Goal: Check status: Check status

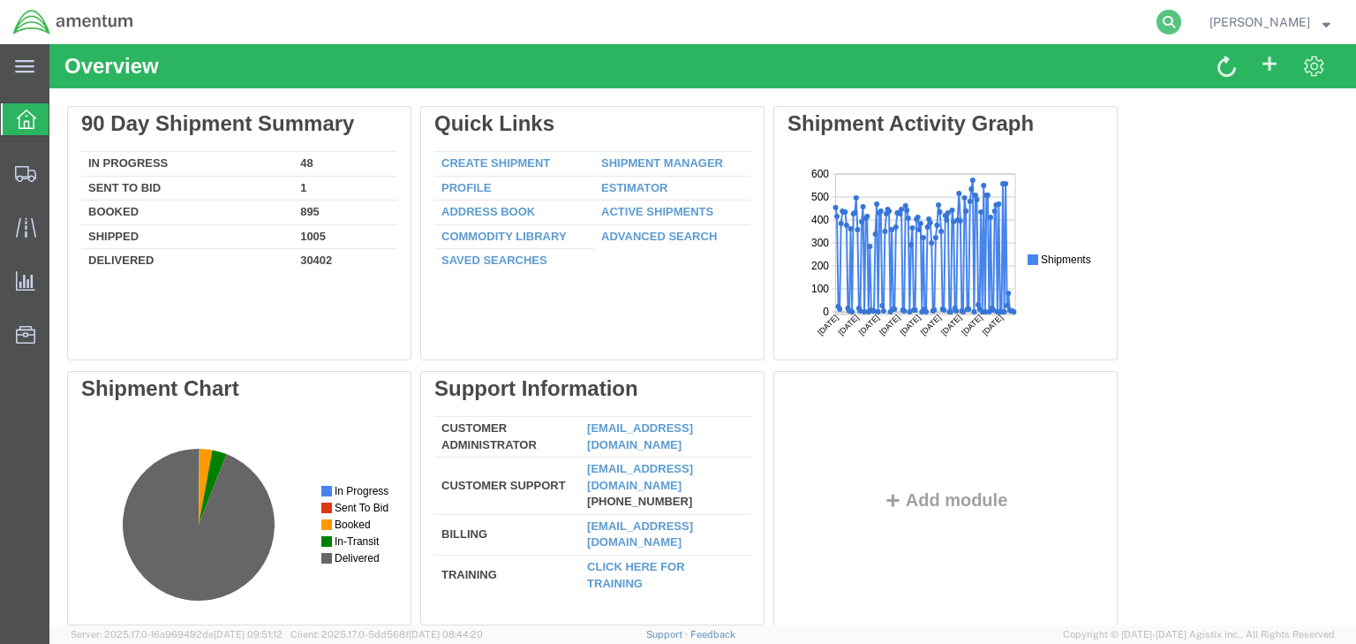
click at [1181, 25] on icon at bounding box center [1168, 22] width 25 height 25
paste input "56525235"
type input "56525235"
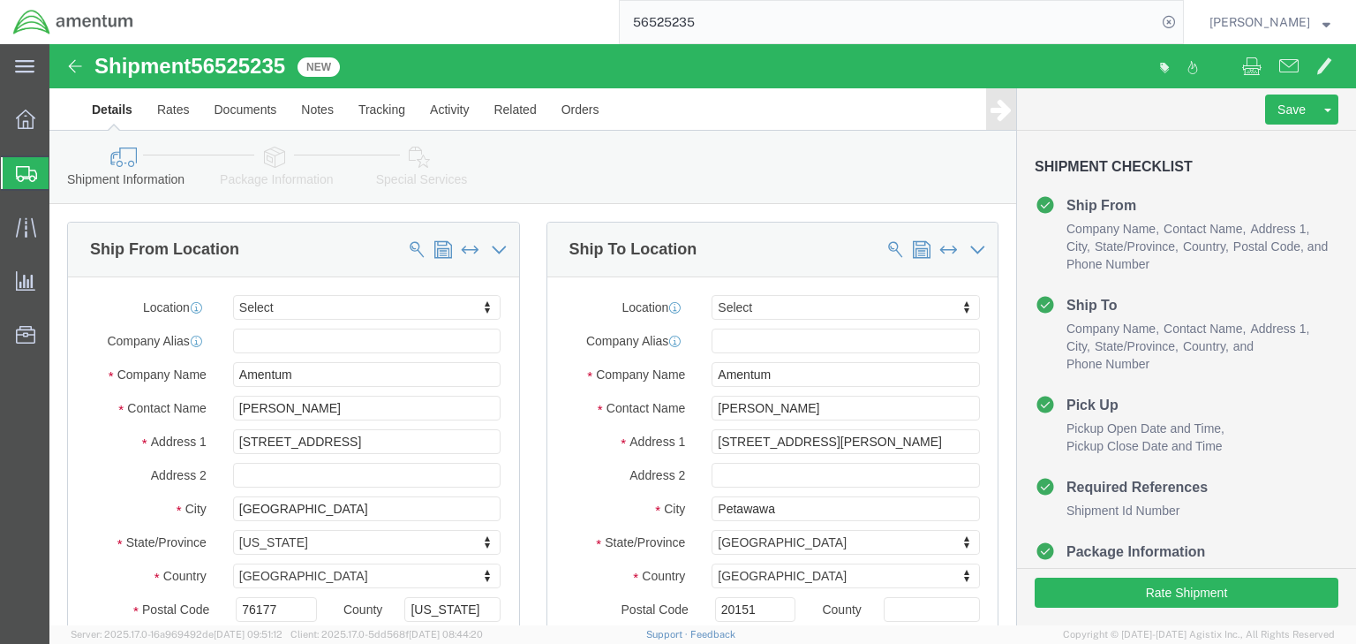
select select
click icon
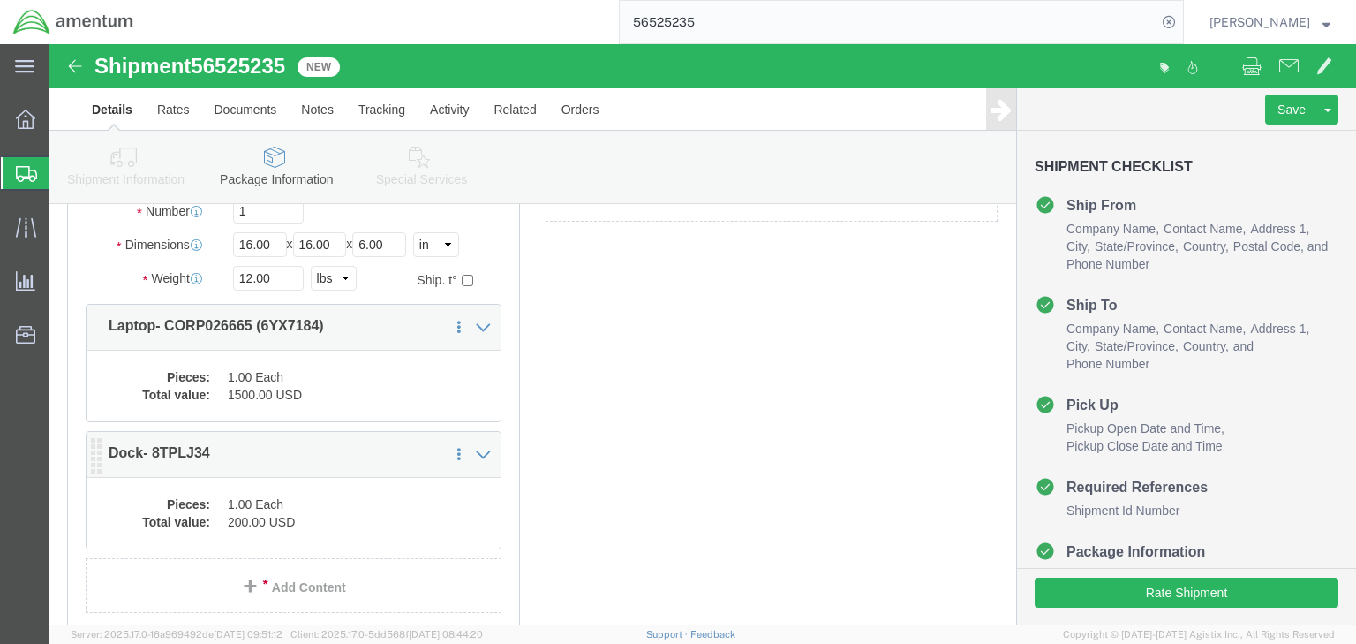
scroll to position [212, 0]
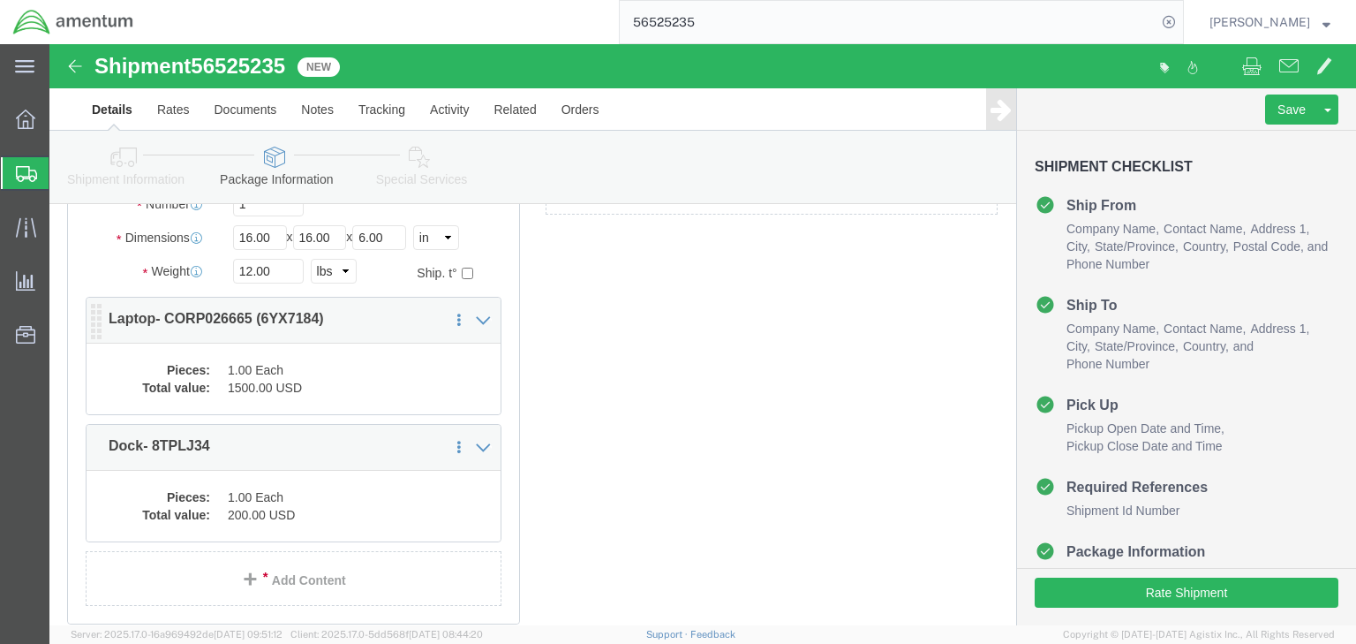
click dd "1500.00 USD"
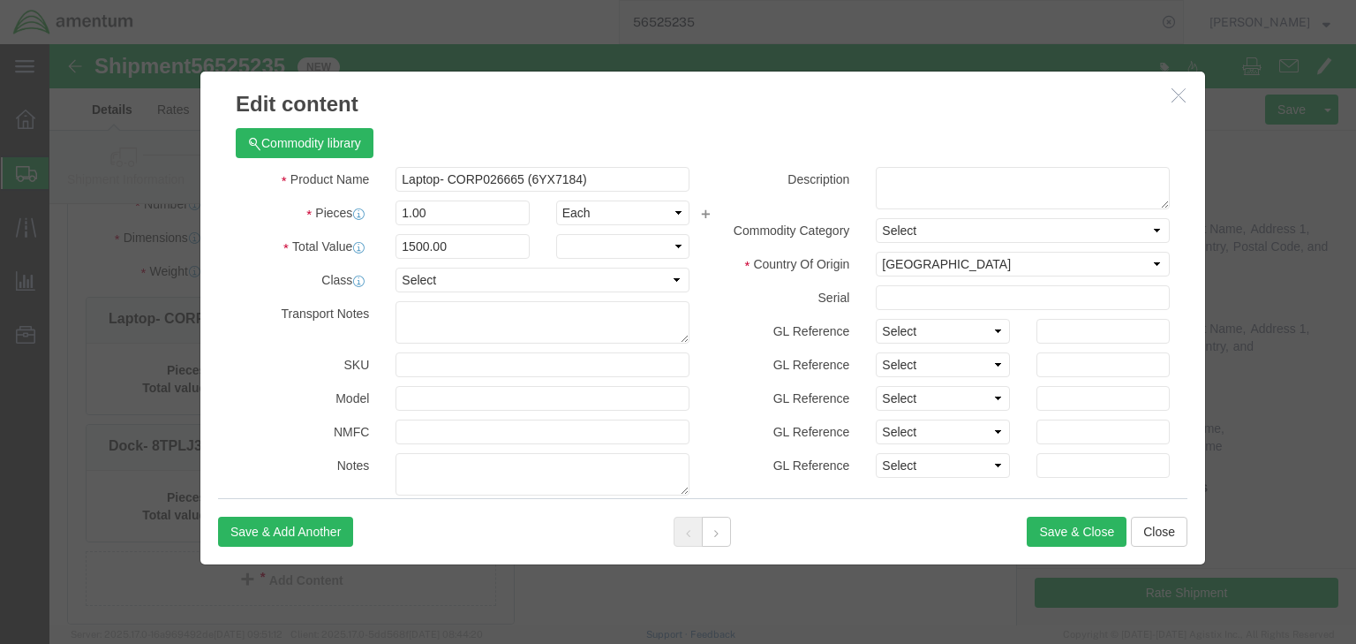
checkbox input "true"
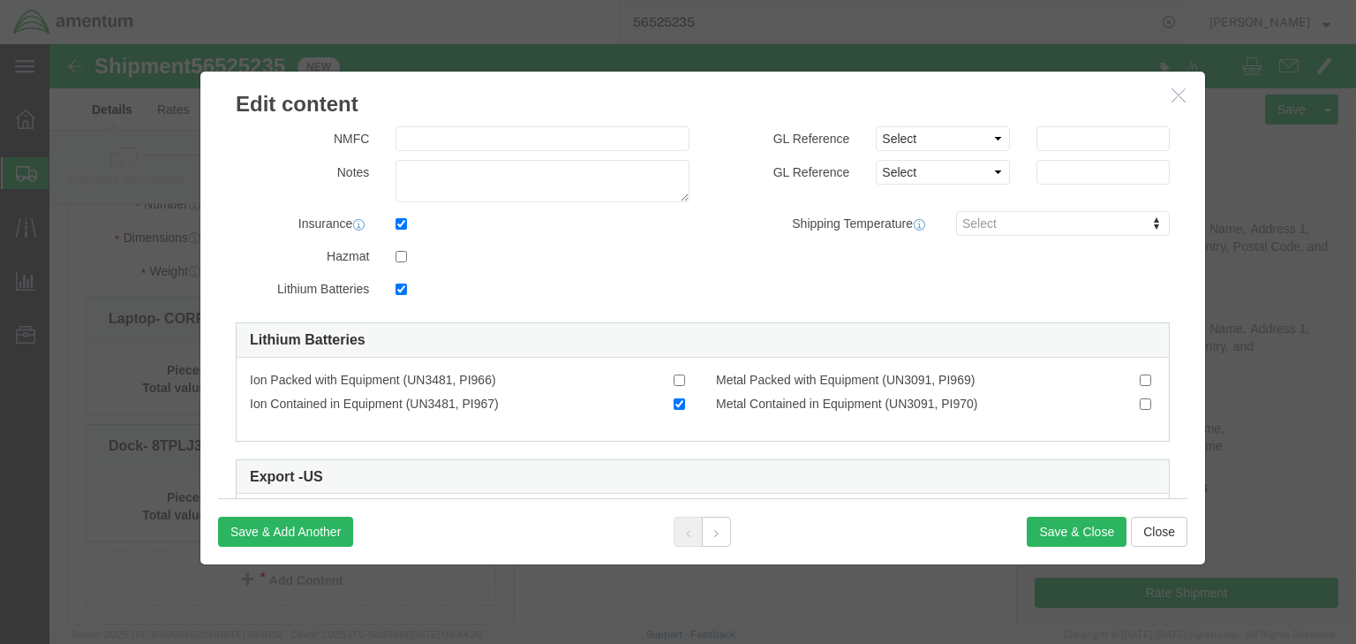
scroll to position [424, 0]
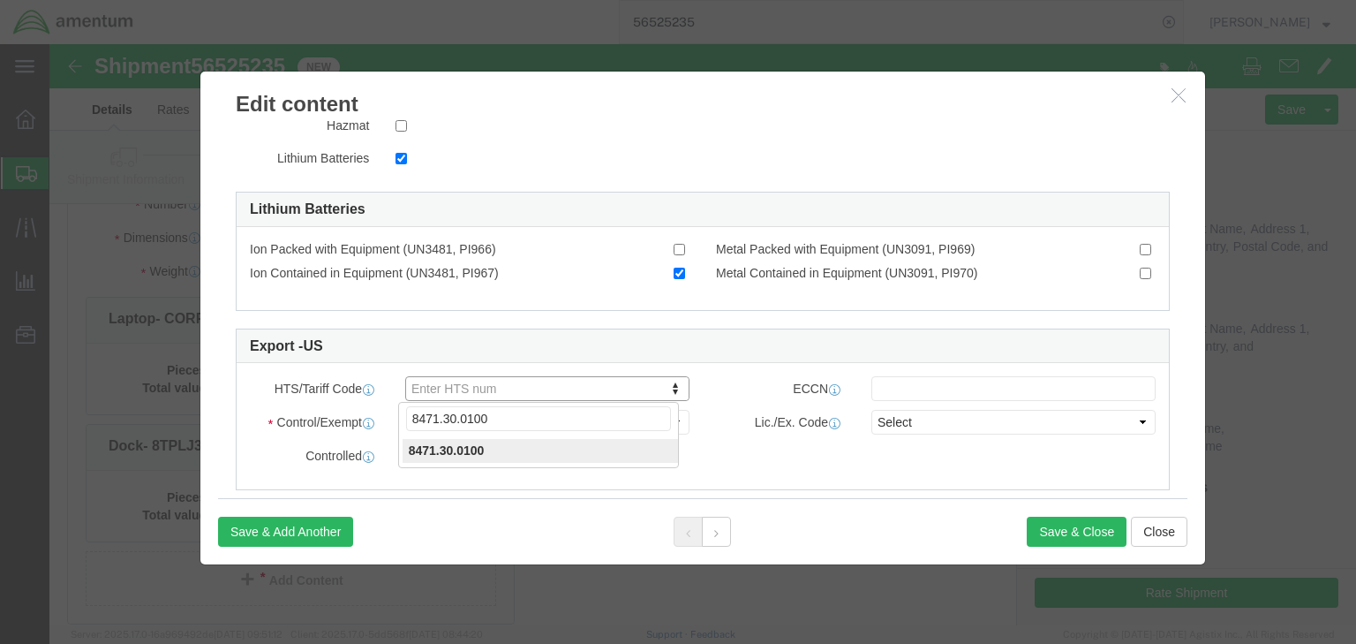
click input "8471.30.0100"
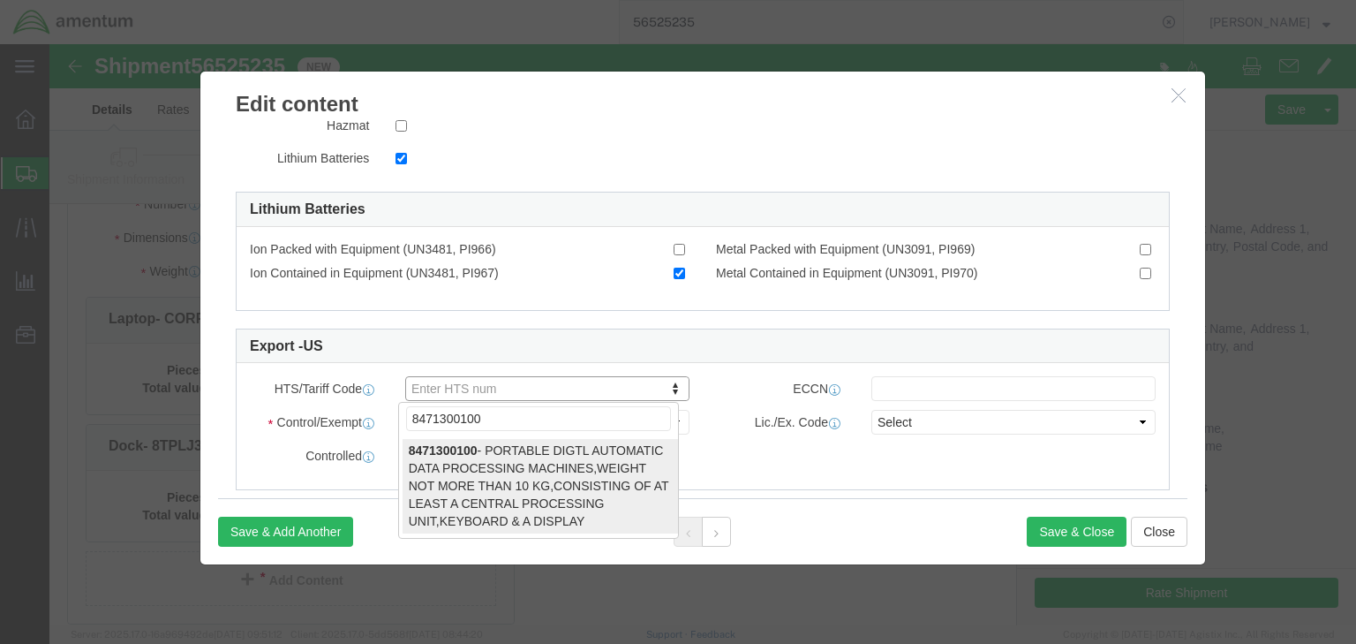
type input "8471300100"
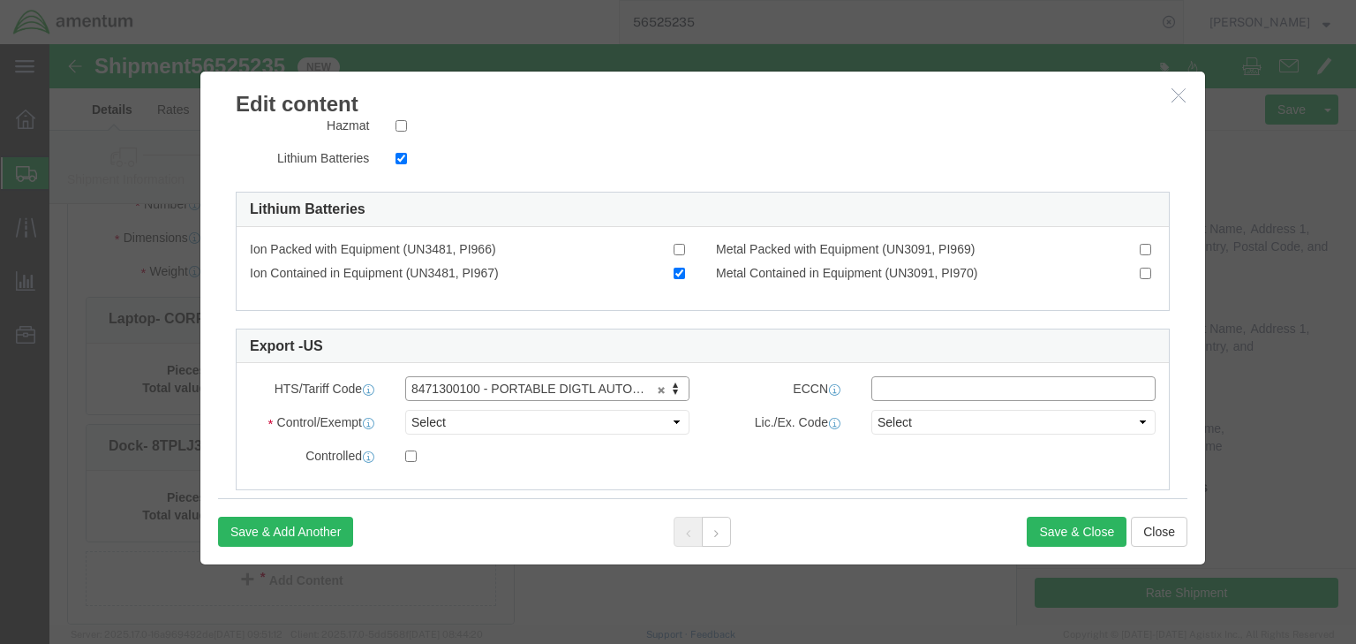
click input "text"
type input "5A992.c"
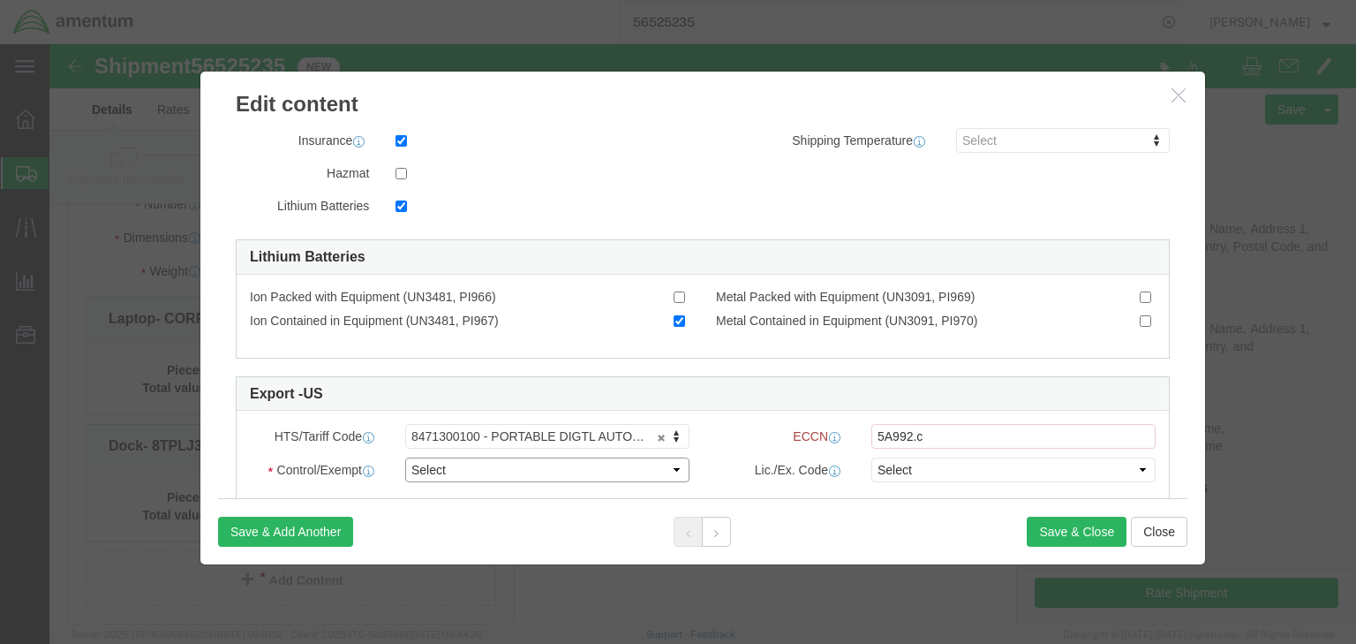
click select "Select ATF BIS DEA EPA FDA FTR ITAR OFAC Other (OPA)"
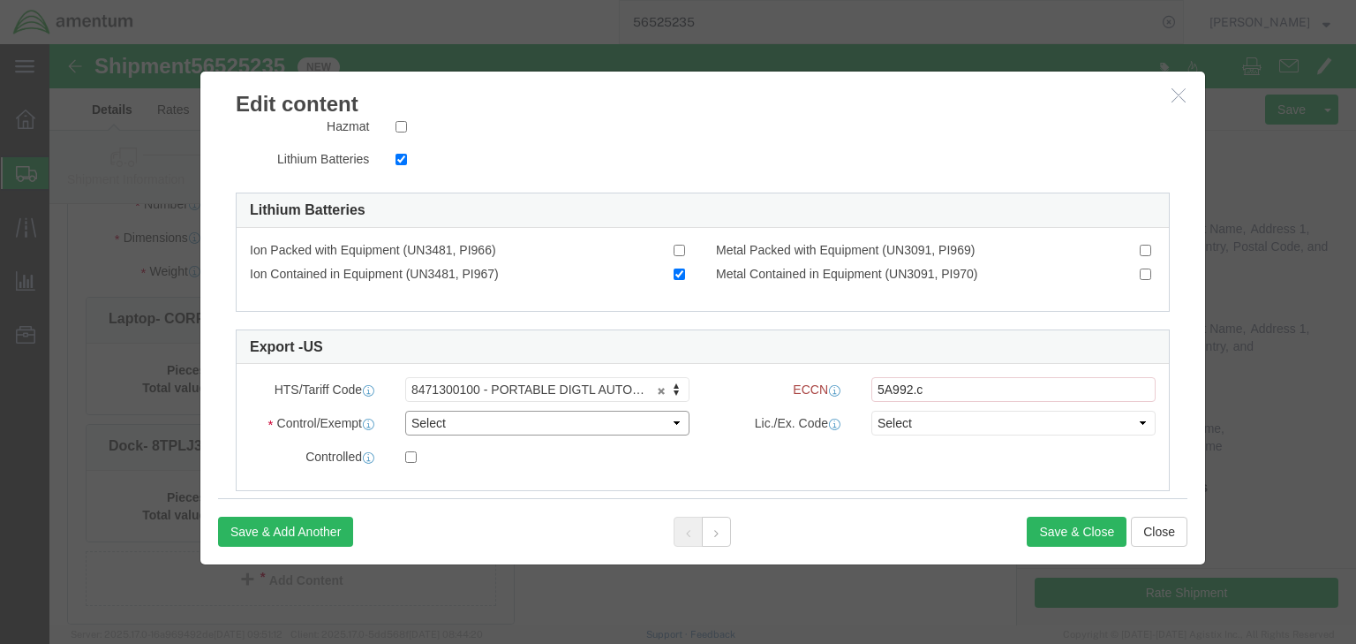
select select "BIS"
click select "Select ATF BIS DEA EPA FDA FTR ITAR OFAC Other (OPA)"
click select "Select AGR-Agricultural APP-Computers APR-Additional Permissive Exports AVS-Air…"
select select "NLR"
click select "Select AGR-Agricultural APP-Computers APR-Additional Permissive Exports AVS-Air…"
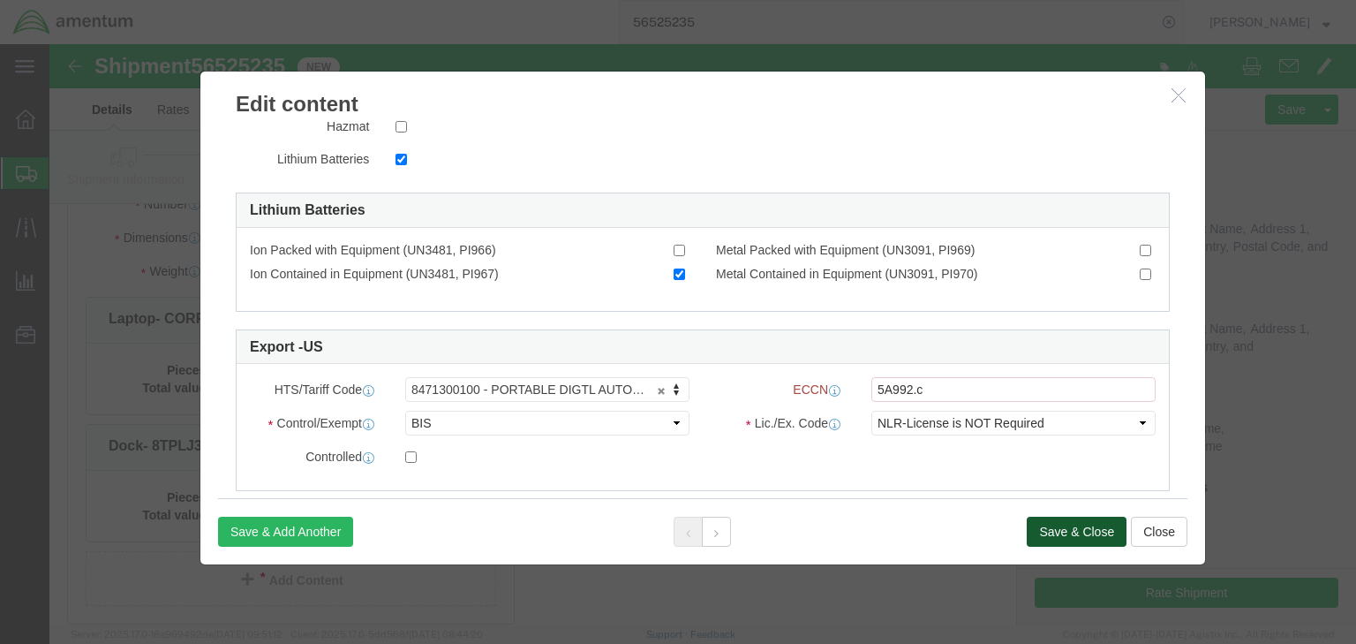
click button "Save & Close"
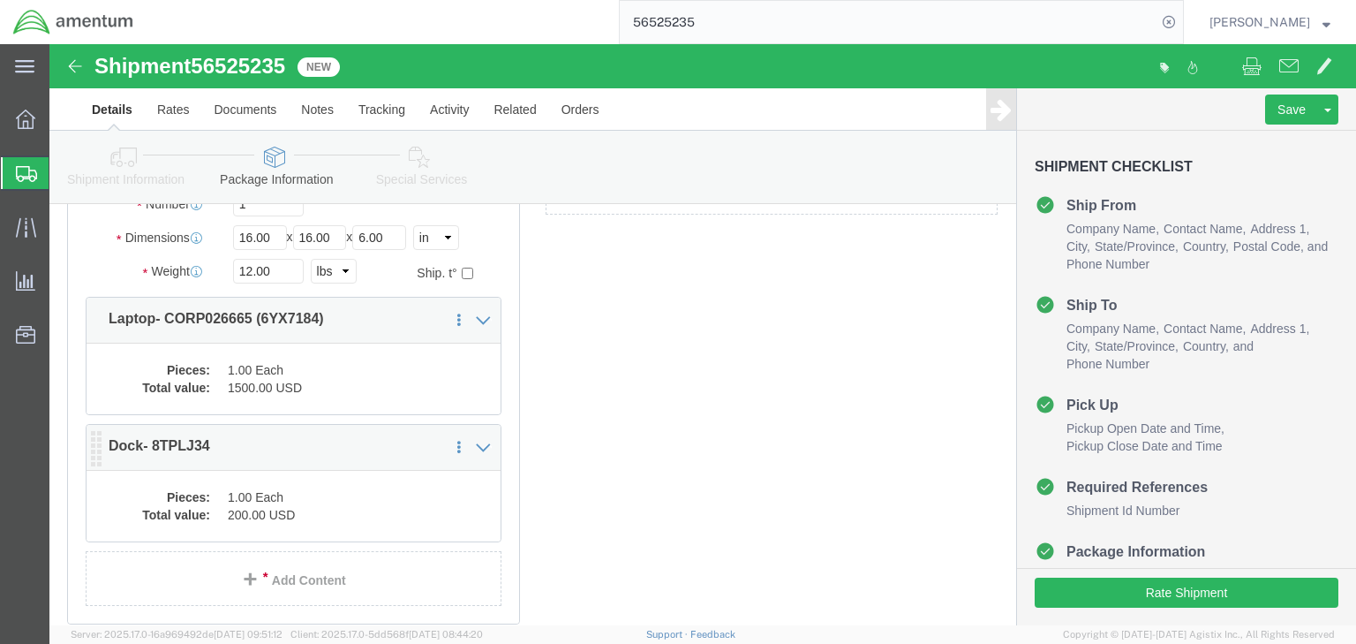
click dd "1.00 Each"
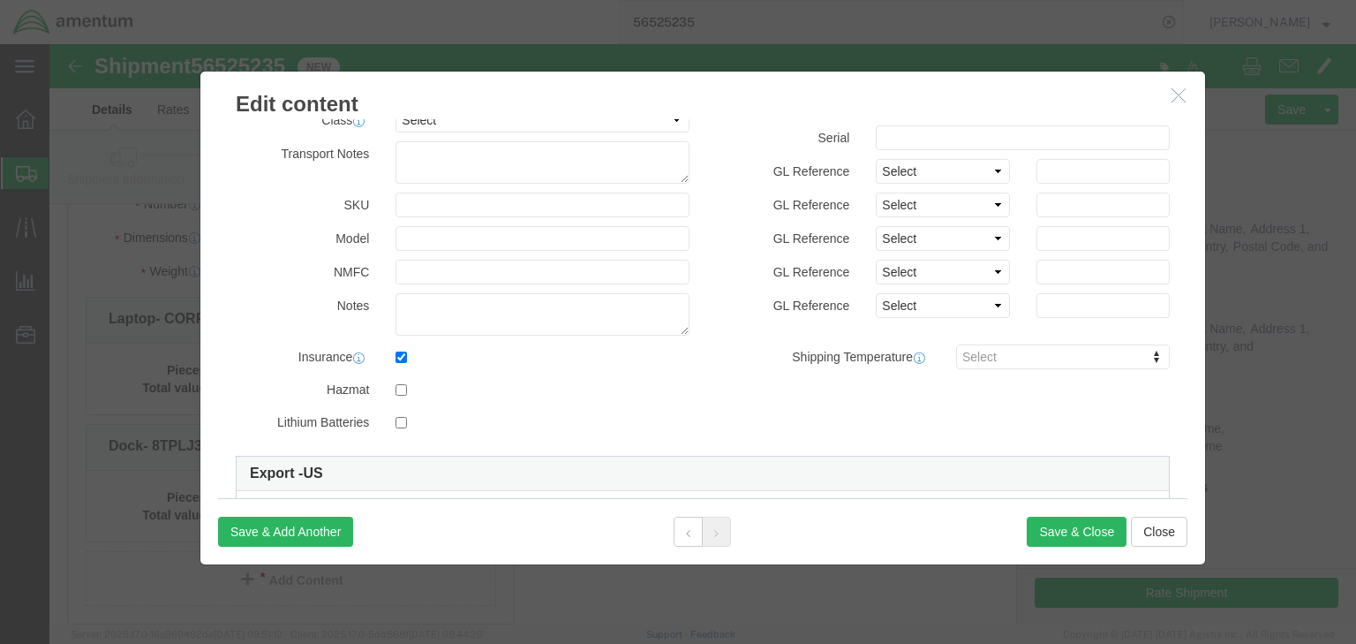
scroll to position [463, 0]
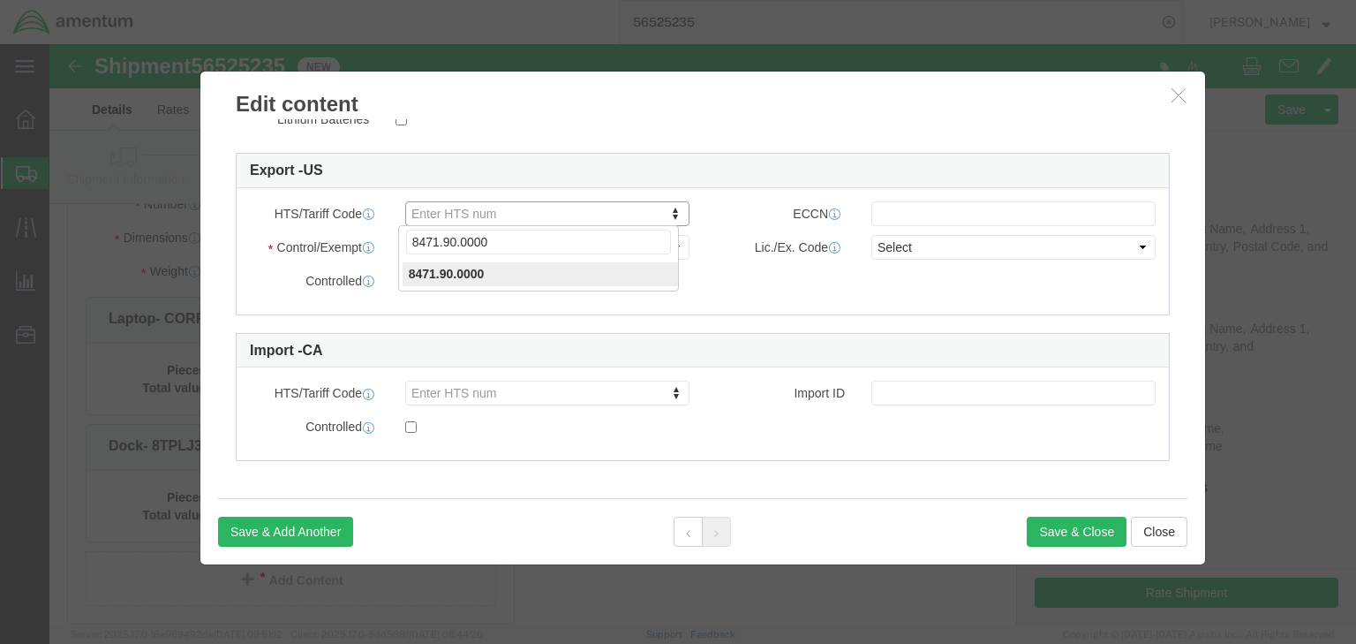
click input "8471.90.0000"
type input "8471900000"
click input "text"
type input "EAR99"
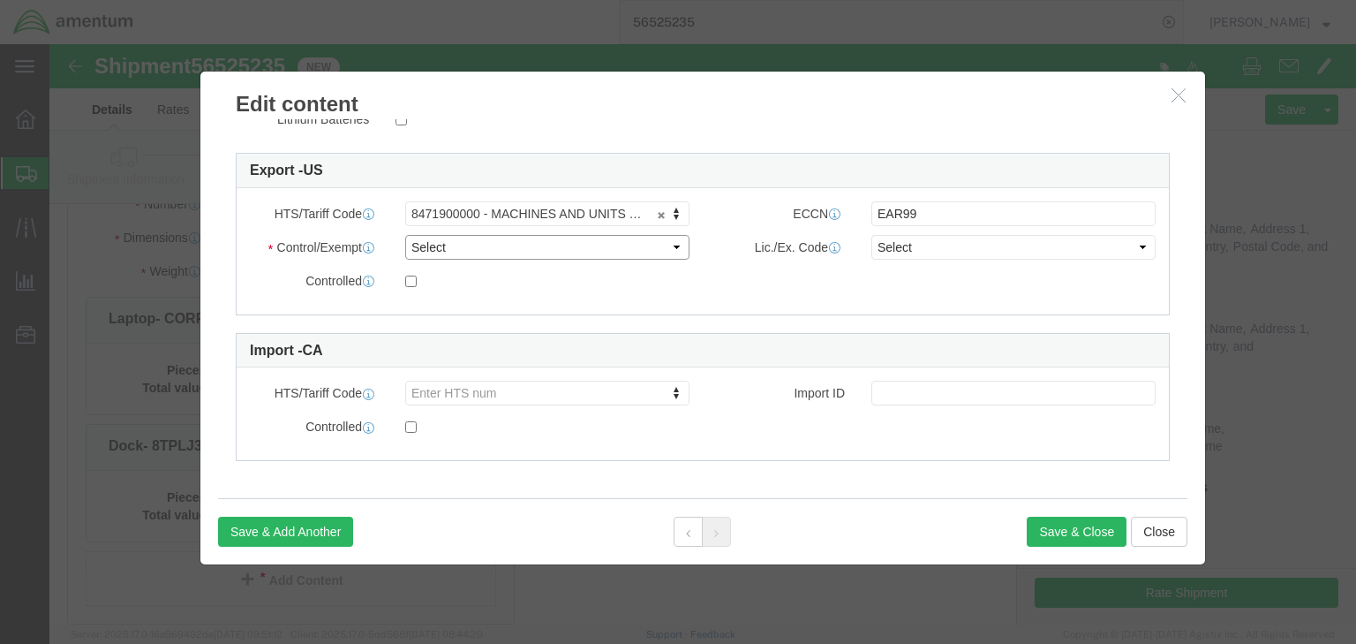
click select "Select ATF BIS DEA EPA FDA FTR ITAR OFAC Other (OPA)"
select select "BIS"
click select "Select ATF BIS DEA EPA FDA FTR ITAR OFAC Other (OPA)"
click select "Select AGR-Agricultural APP-Computers APR-Additional Permissive Exports AVS-Air…"
select select "NLR"
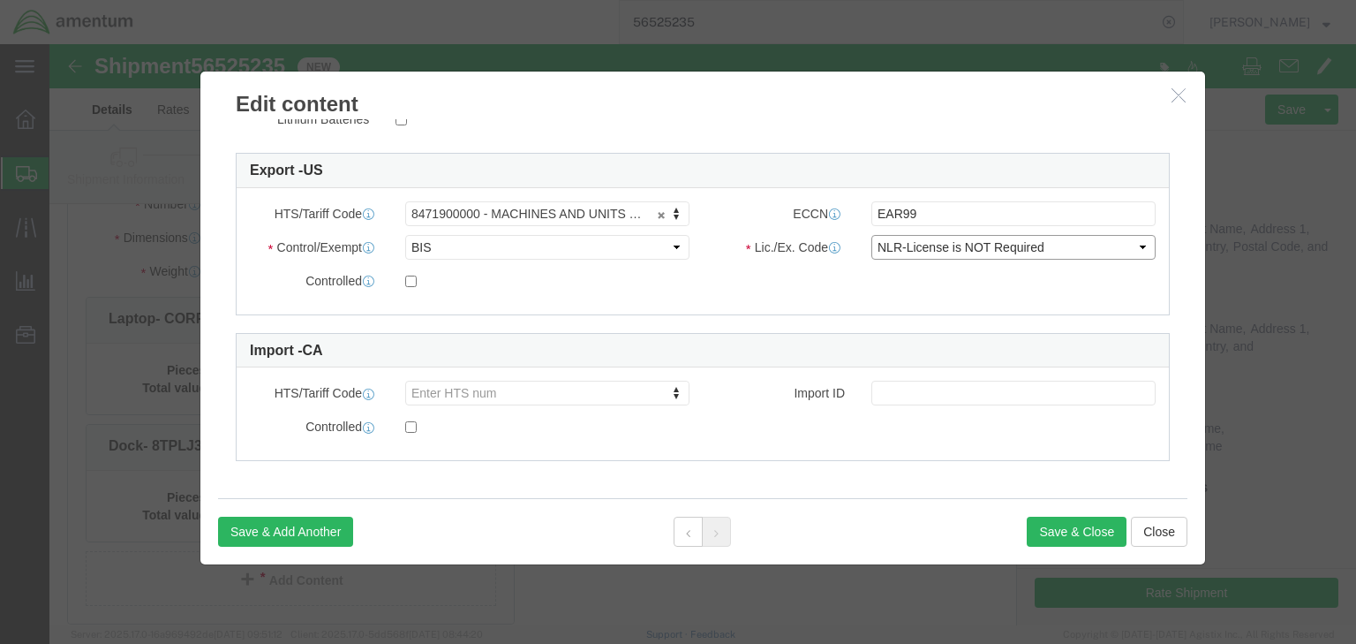
click select "Select AGR-Agricultural APP-Computers APR-Additional Permissive Exports AVS-Air…"
click button "Save & Close"
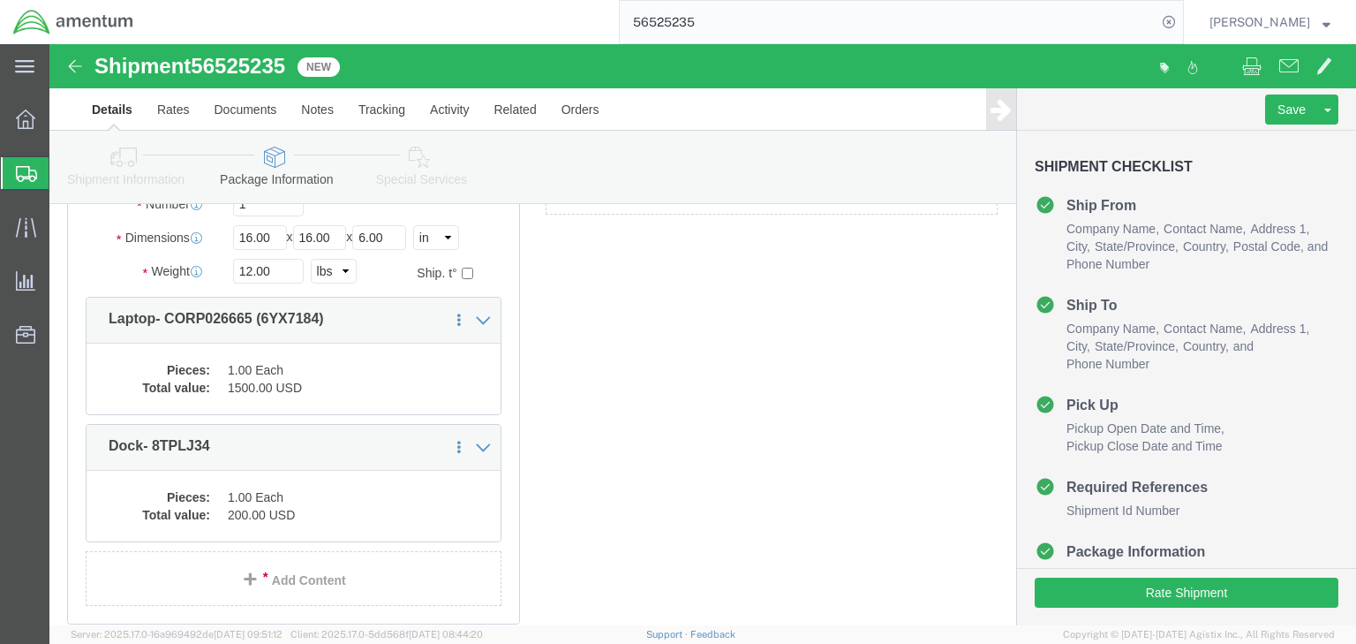
click icon
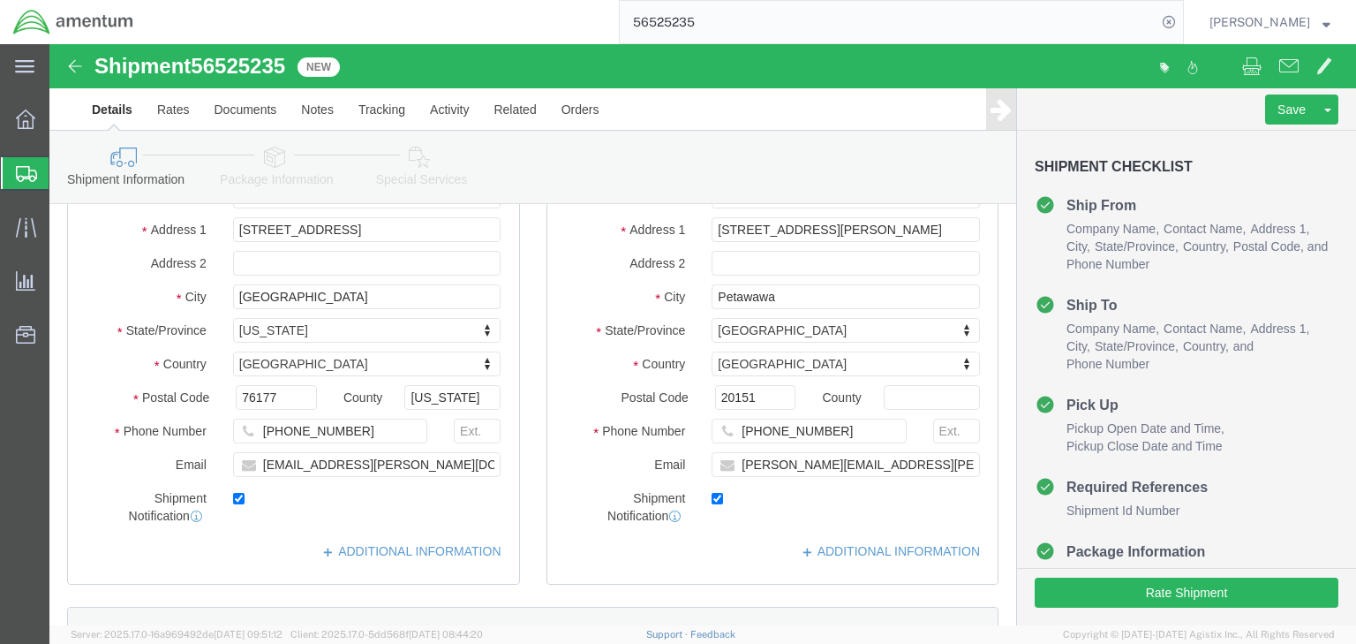
click icon
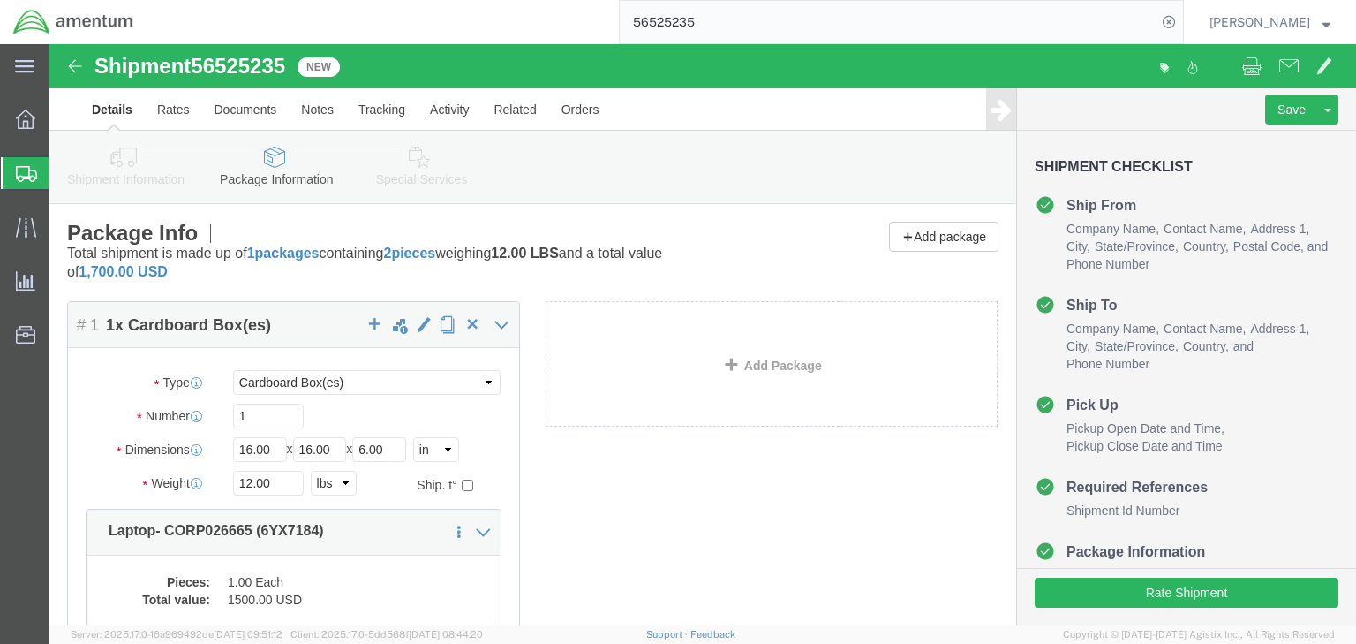
click icon
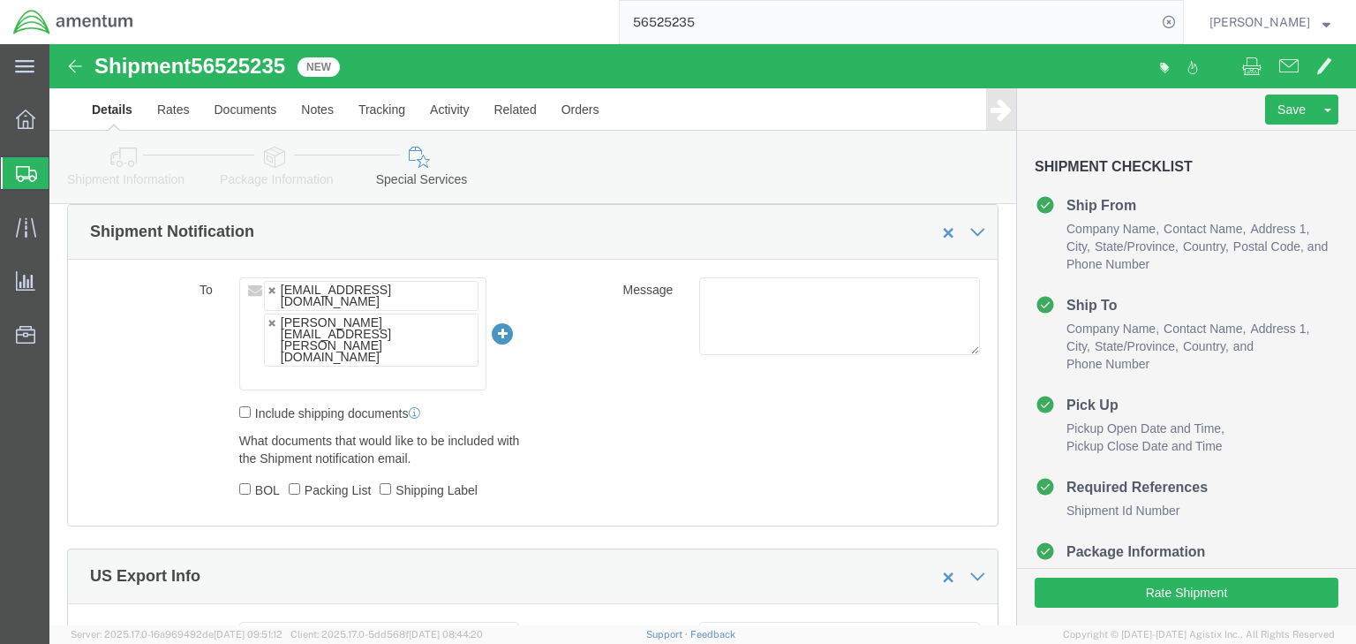
scroll to position [1412, 0]
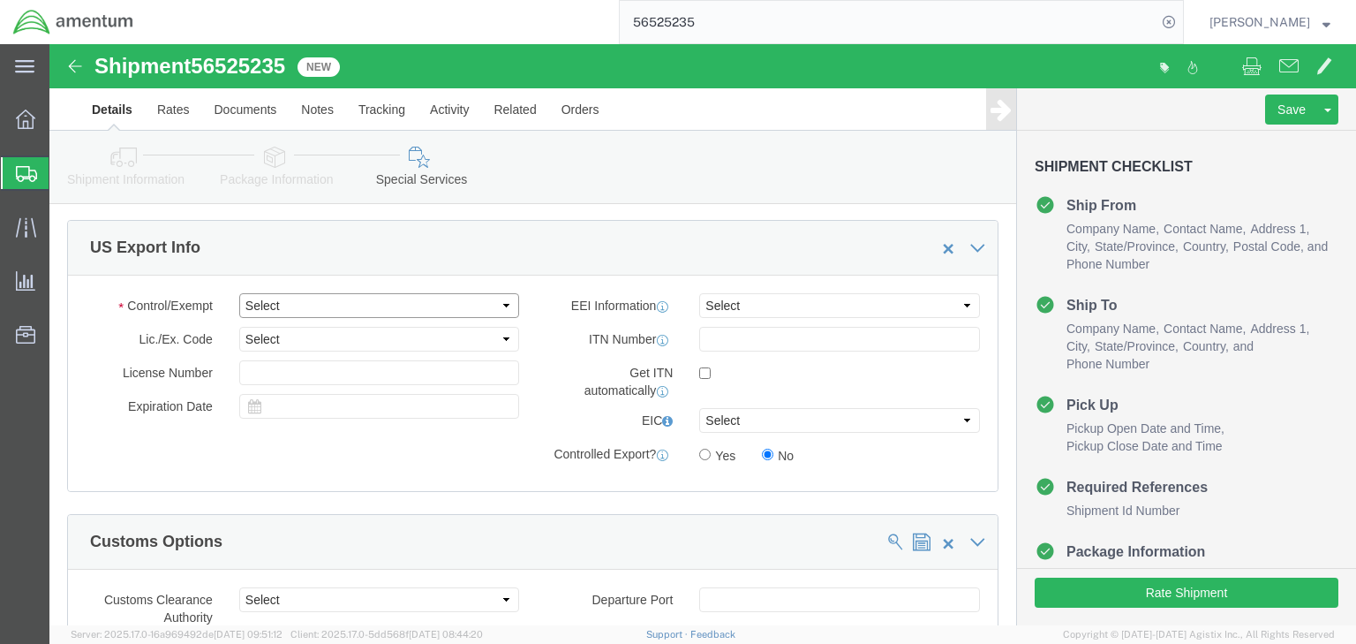
click select "Select ATF BIS DEA EPA FDA FTR ITAR OFAC Other (OPA)"
select select "FTR"
click select "Select ATF BIS DEA EPA FDA FTR ITAR OFAC Other (OPA)"
click select "Select 30.2(d)(2) 30.36 30.37(a) 30.37(f) 30.37(g) 30.37(h) 30.37(i) 30.37(j) 3…"
select select "30.36"
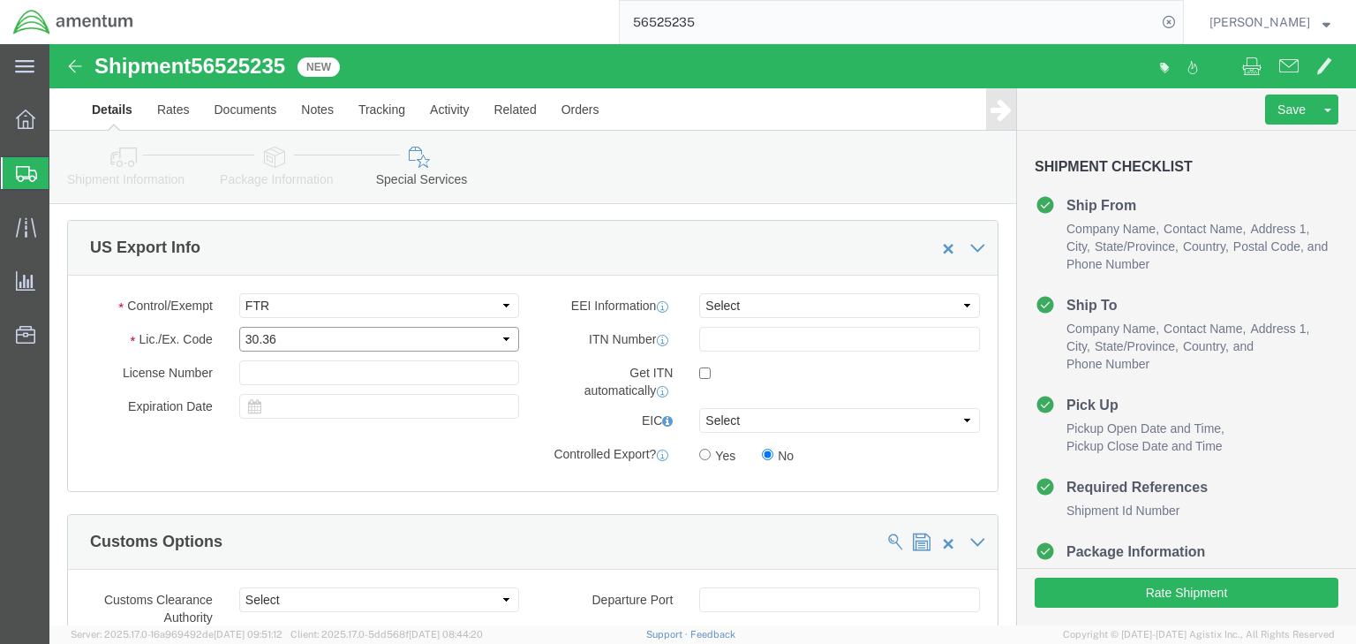
click select "Select 30.2(d)(2) 30.36 30.37(a) 30.37(f) 30.37(g) 30.37(h) 30.37(i) 30.37(j) 3…"
click select "Select AES-Direct EEI Carrier File EEI EEI Exempt"
select select "EXEM"
click select "Select AES-Direct EEI Carrier File EEI EEI Exempt"
click icon
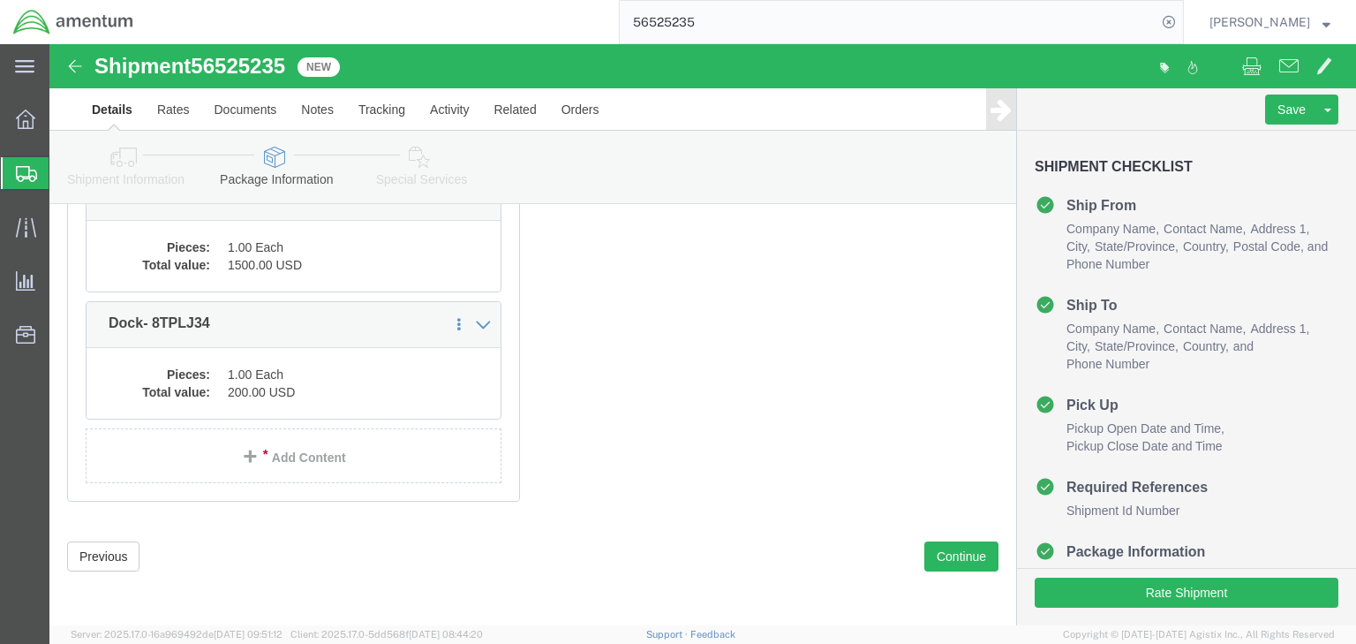
click icon
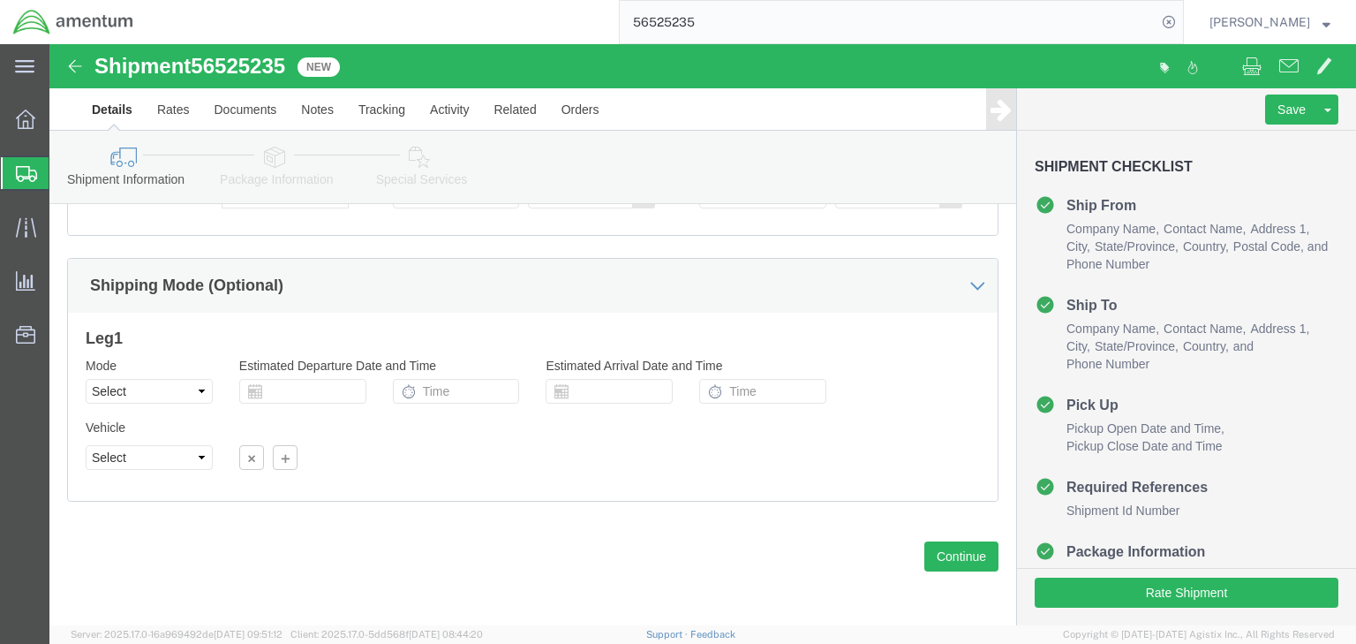
click at [63, 166] on span "Shipments" at bounding box center [56, 172] width 14 height 35
